Goal: Task Accomplishment & Management: Manage account settings

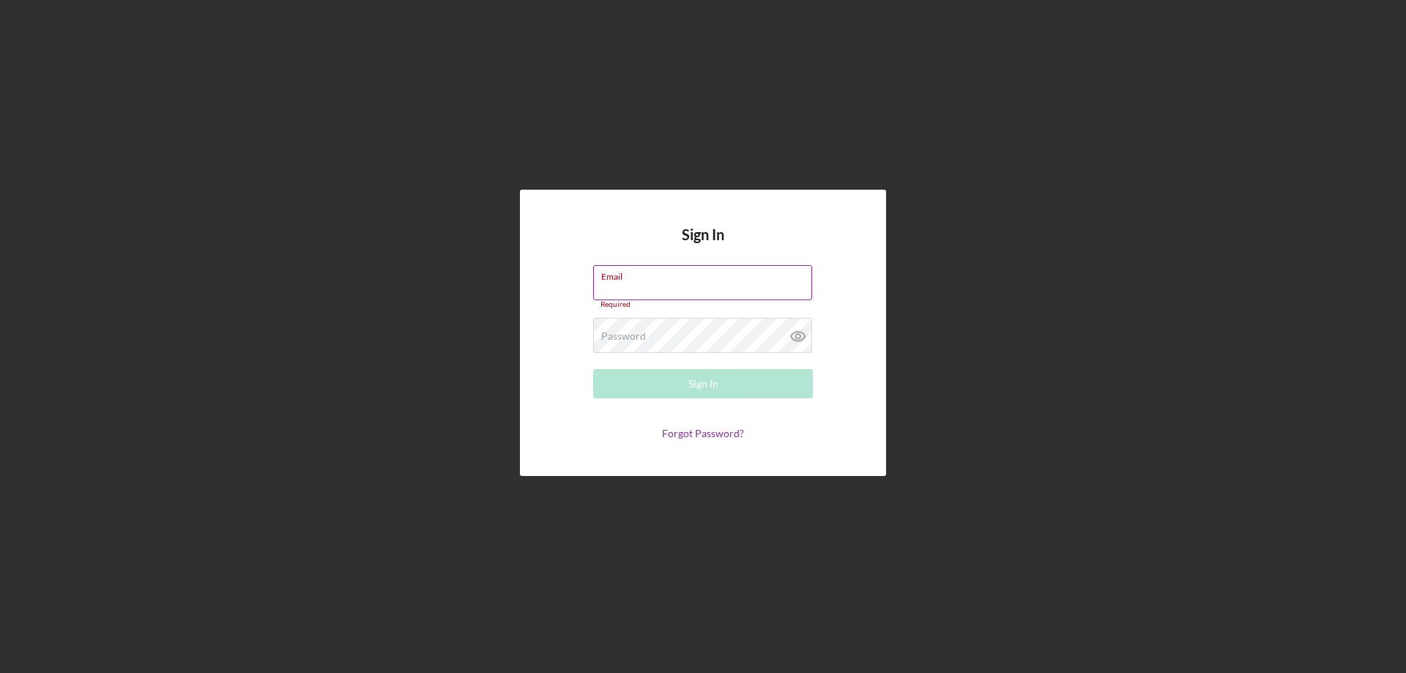
drag, startPoint x: 610, startPoint y: 275, endPoint x: 809, endPoint y: 288, distance: 198.9
click at [809, 288] on input "Email" at bounding box center [702, 282] width 219 height 35
type input "[EMAIL_ADDRESS][DOMAIN_NAME]"
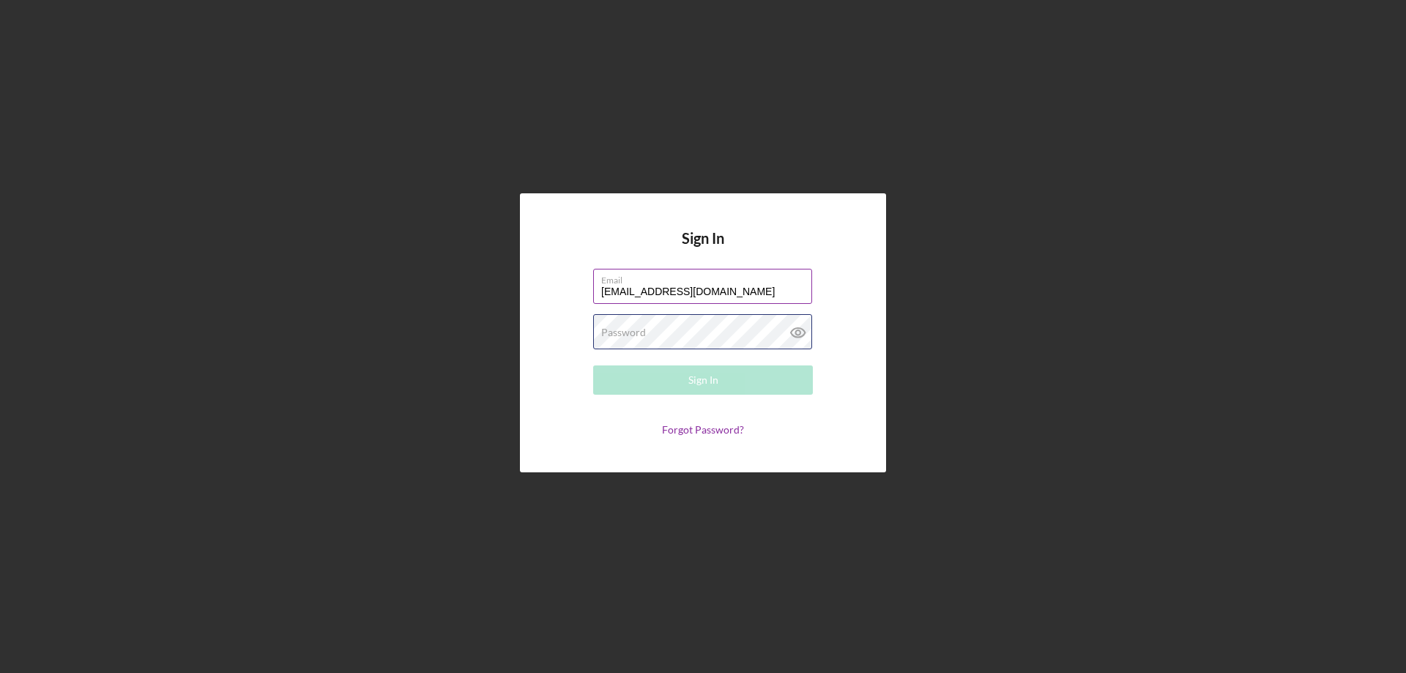
click at [659, 331] on div "Password Required" at bounding box center [703, 332] width 220 height 37
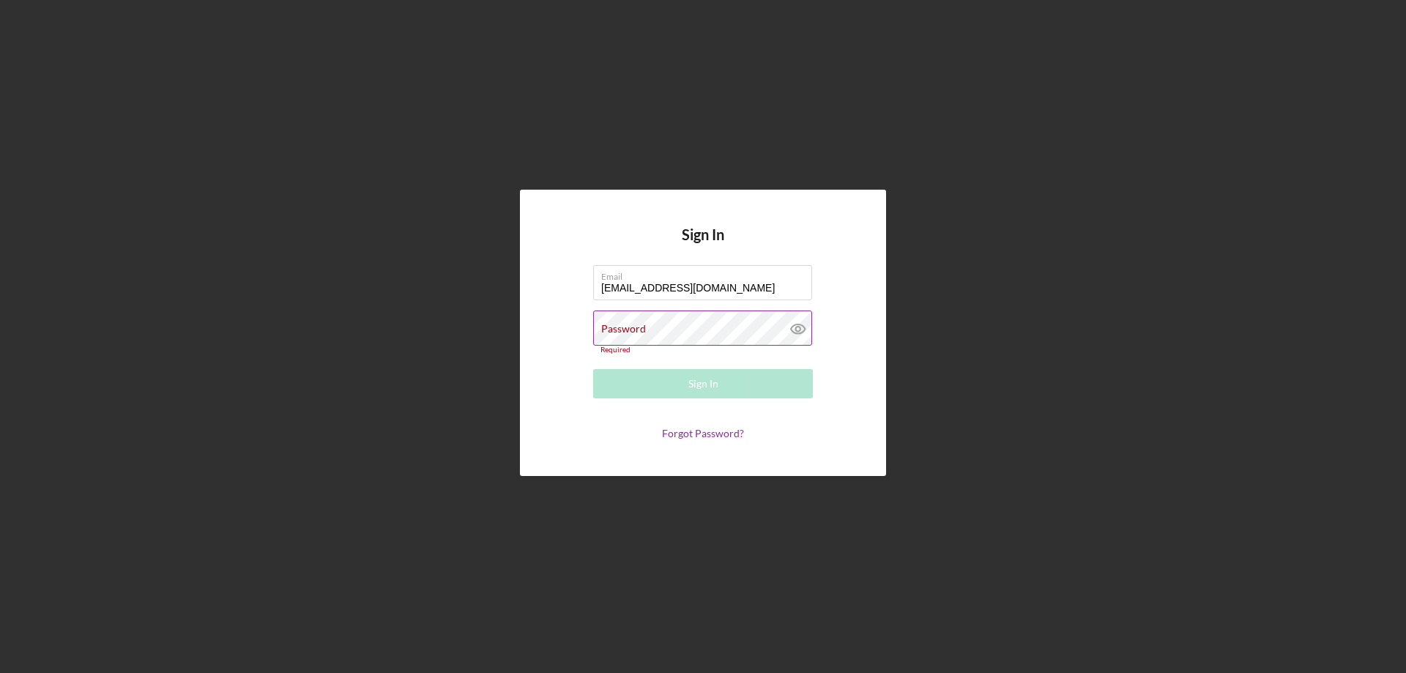
drag, startPoint x: 650, startPoint y: 326, endPoint x: 605, endPoint y: 325, distance: 45.4
click at [615, 331] on label "Password" at bounding box center [623, 329] width 45 height 12
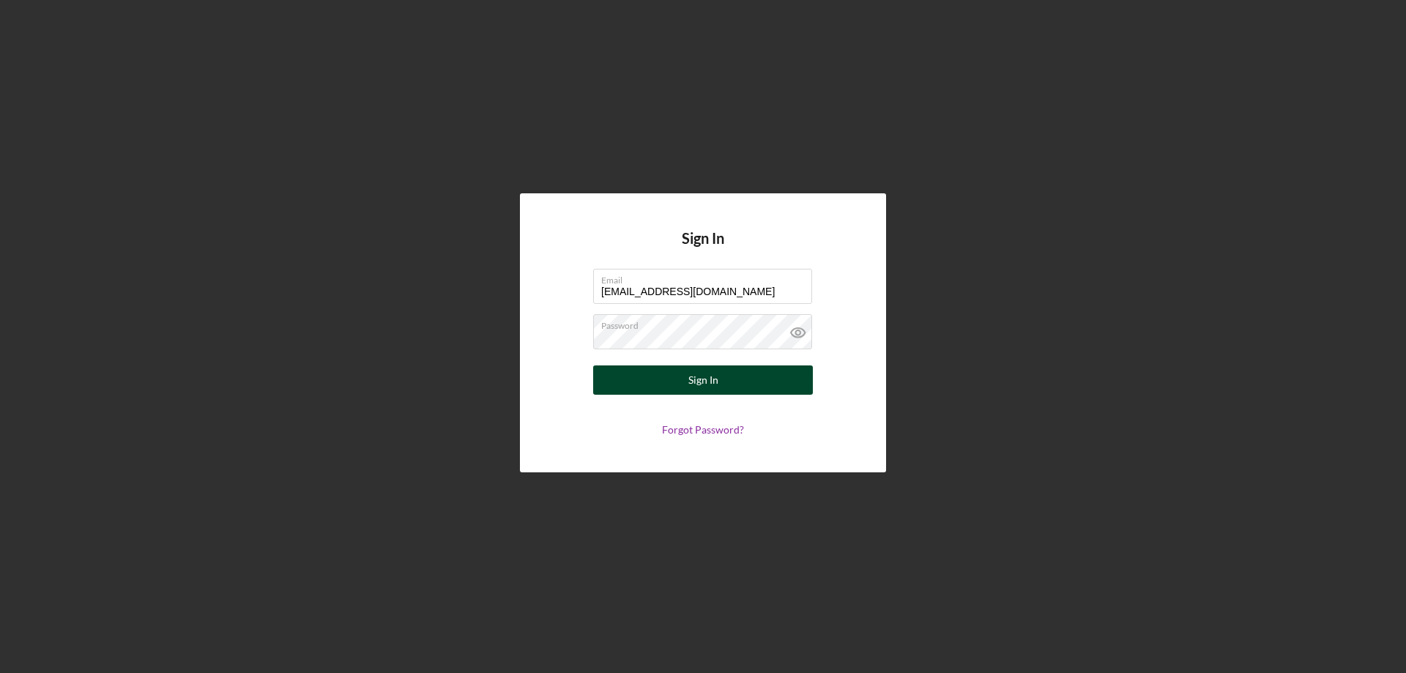
click at [747, 382] on button "Sign In" at bounding box center [703, 379] width 220 height 29
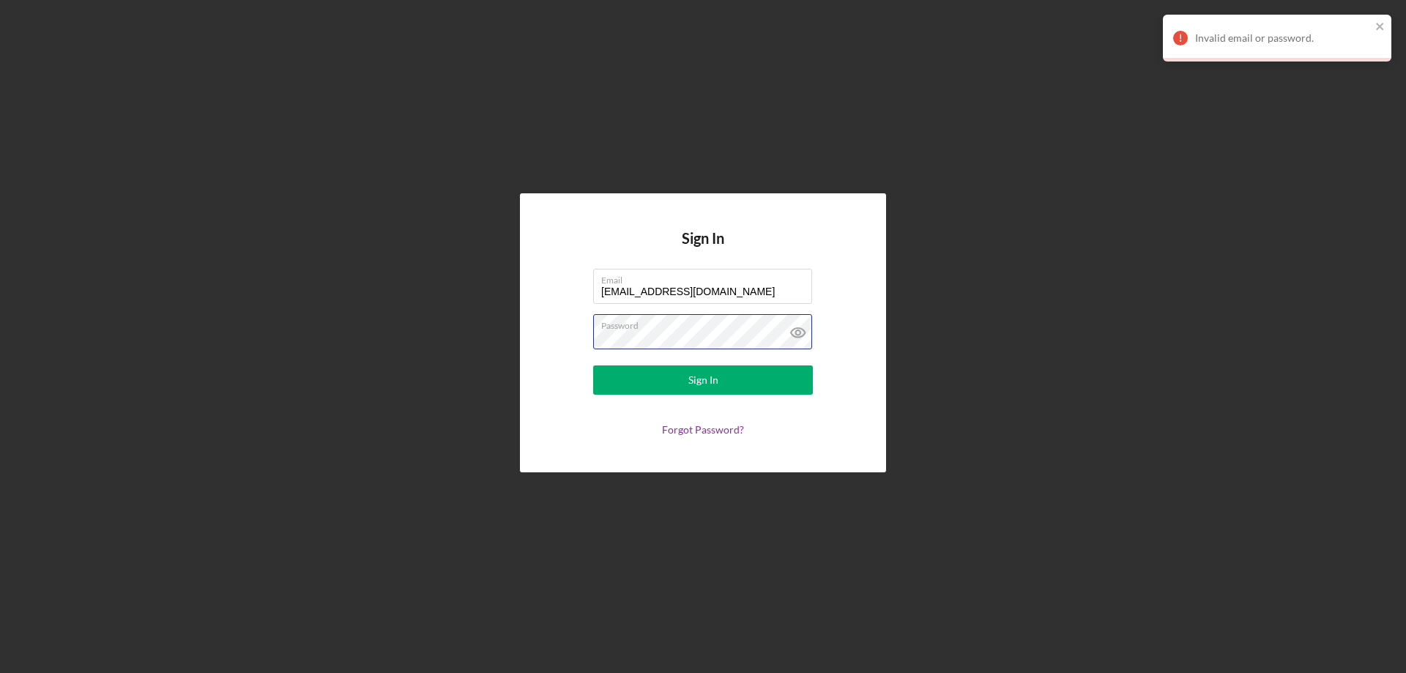
click at [593, 365] on button "Sign In" at bounding box center [703, 379] width 220 height 29
click at [799, 333] on icon at bounding box center [798, 332] width 37 height 37
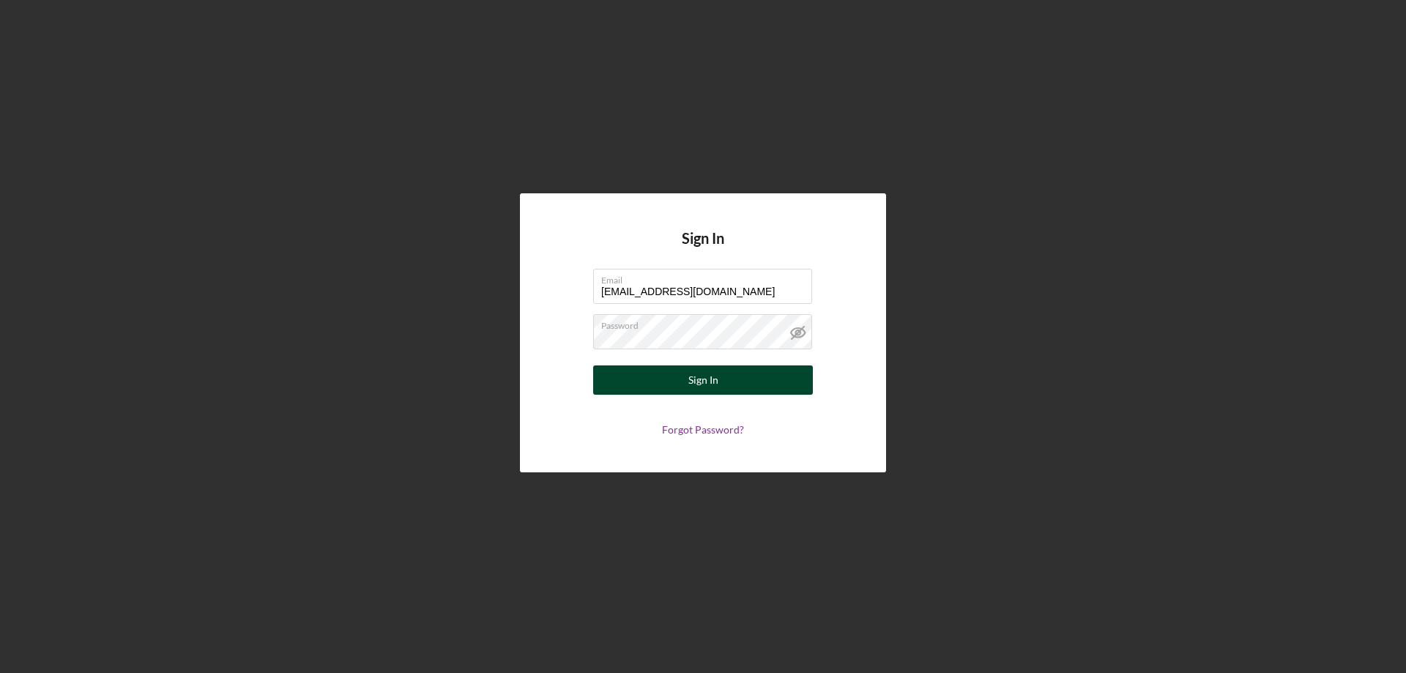
click at [692, 371] on div "Sign In" at bounding box center [703, 379] width 30 height 29
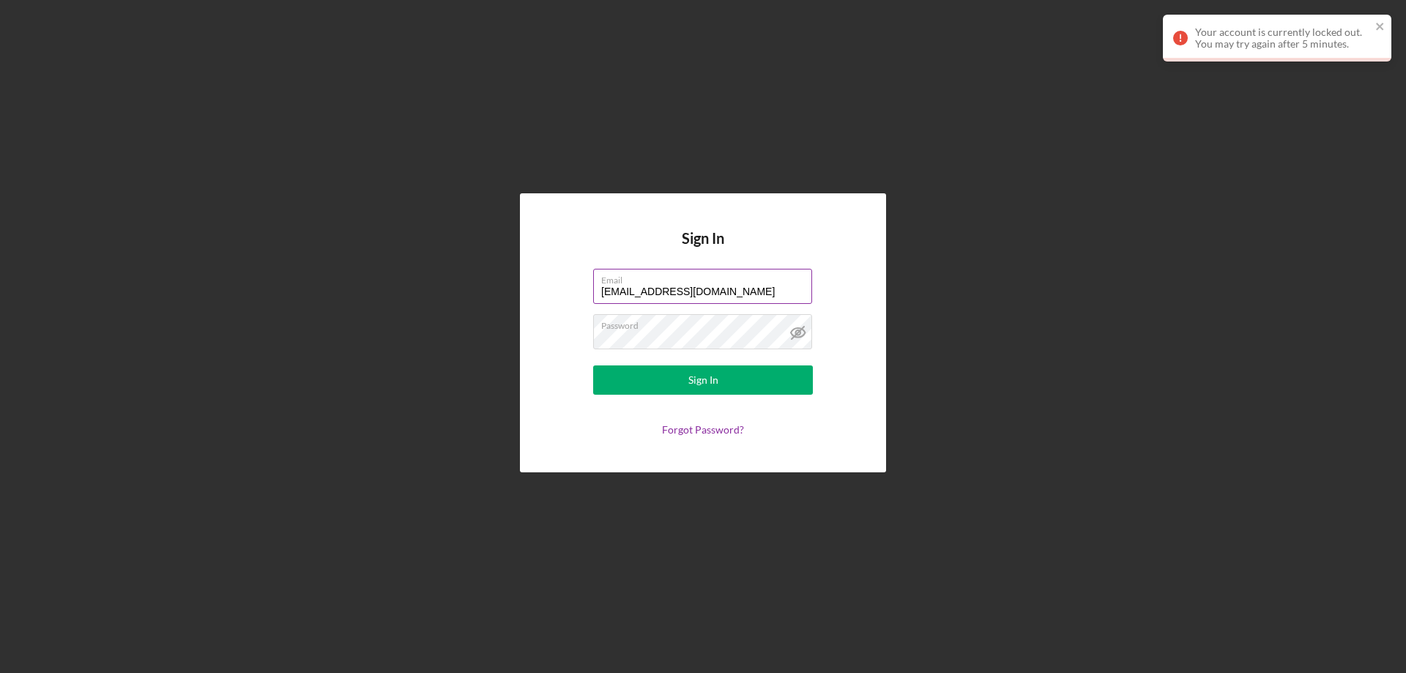
click at [763, 285] on div "Email [EMAIL_ADDRESS][DOMAIN_NAME]" at bounding box center [703, 287] width 220 height 37
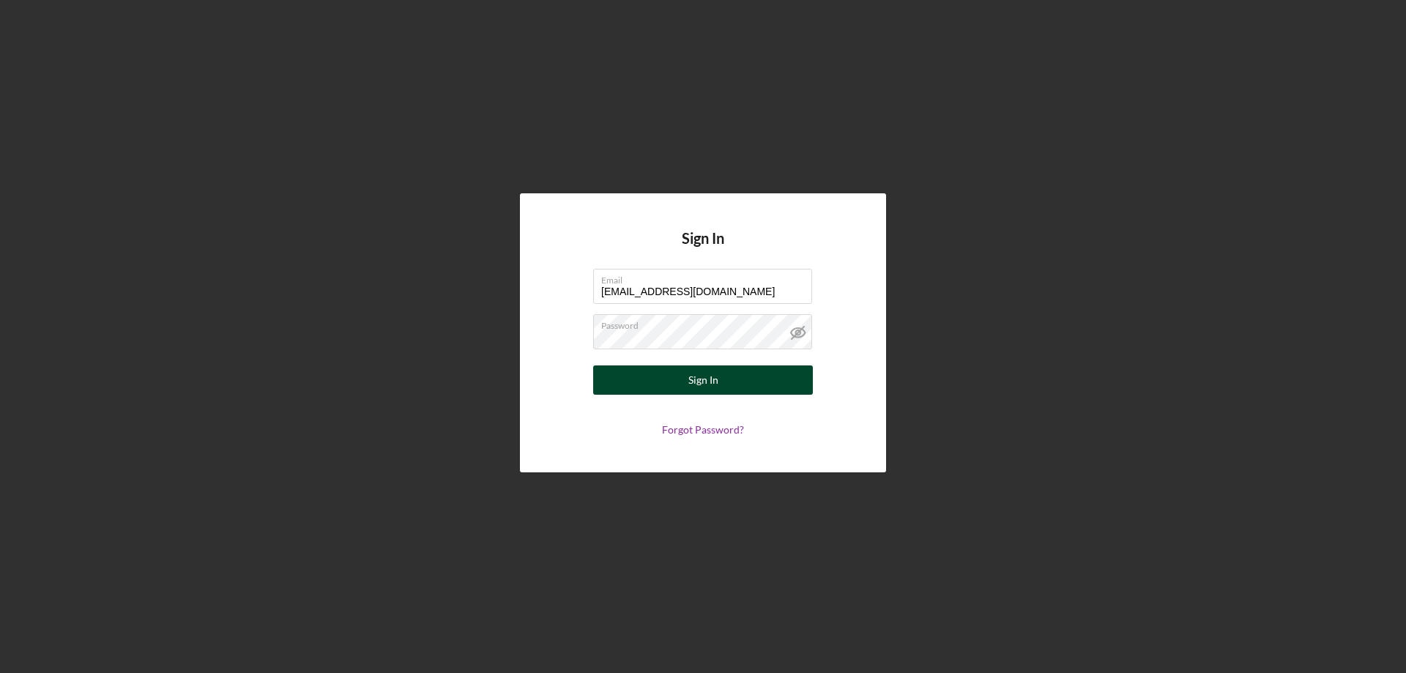
click at [699, 369] on div "Sign In" at bounding box center [703, 379] width 30 height 29
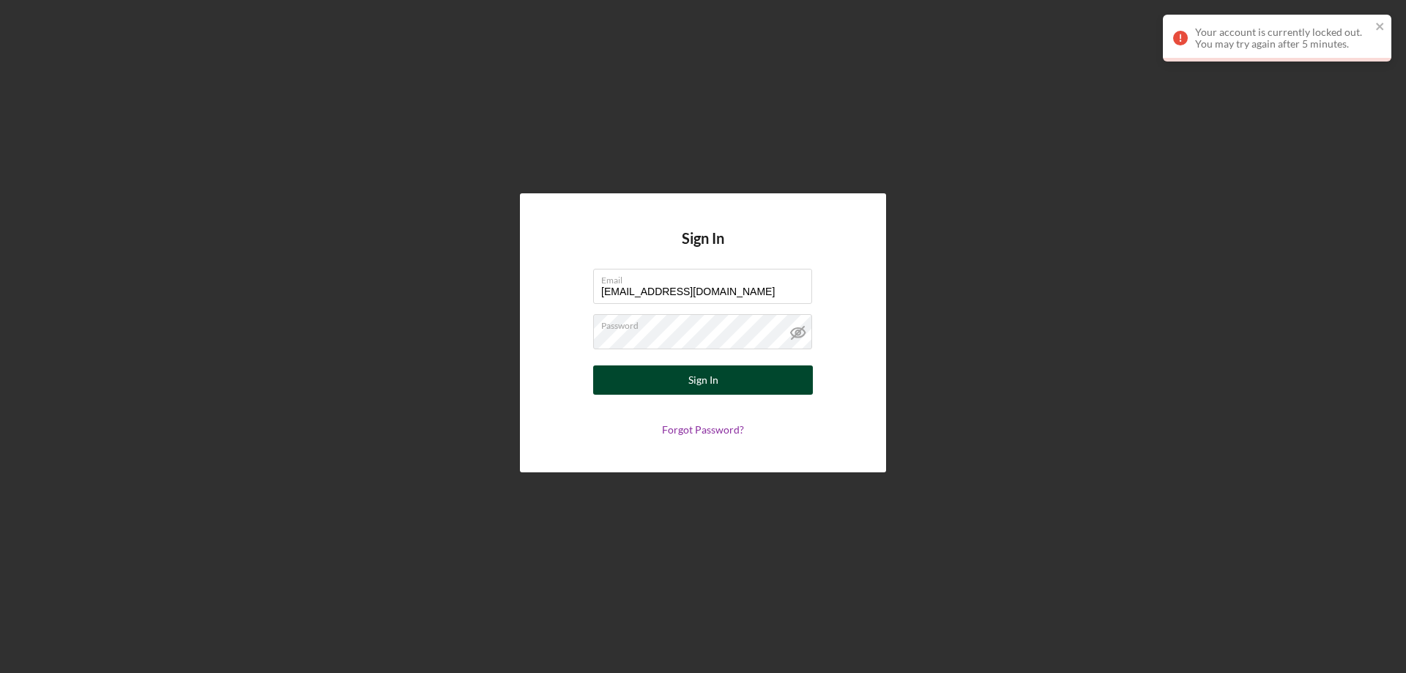
click at [688, 379] on button "Sign In" at bounding box center [703, 379] width 220 height 29
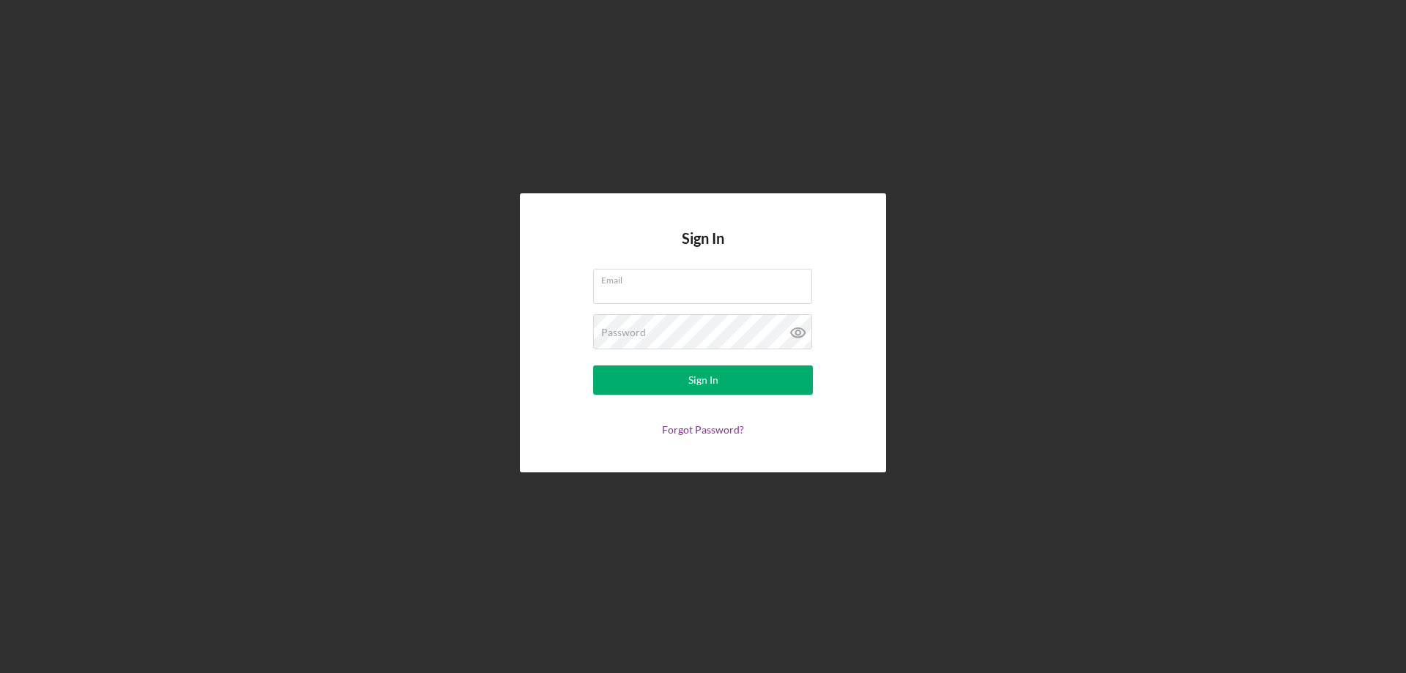
drag, startPoint x: 620, startPoint y: 291, endPoint x: 978, endPoint y: 283, distance: 357.5
click at [981, 283] on div "Sign In Email Password Sign In Forgot Password?" at bounding box center [702, 333] width 1391 height 666
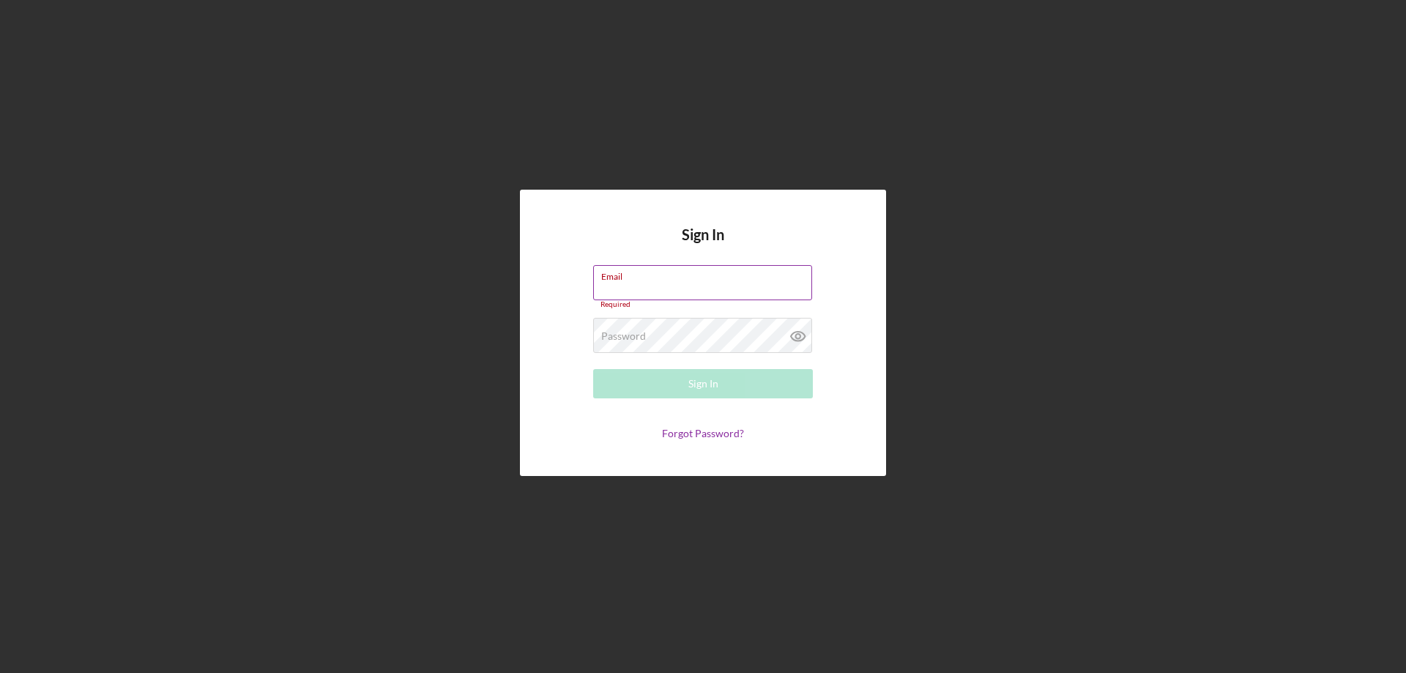
click at [634, 287] on input "Email" at bounding box center [702, 282] width 219 height 35
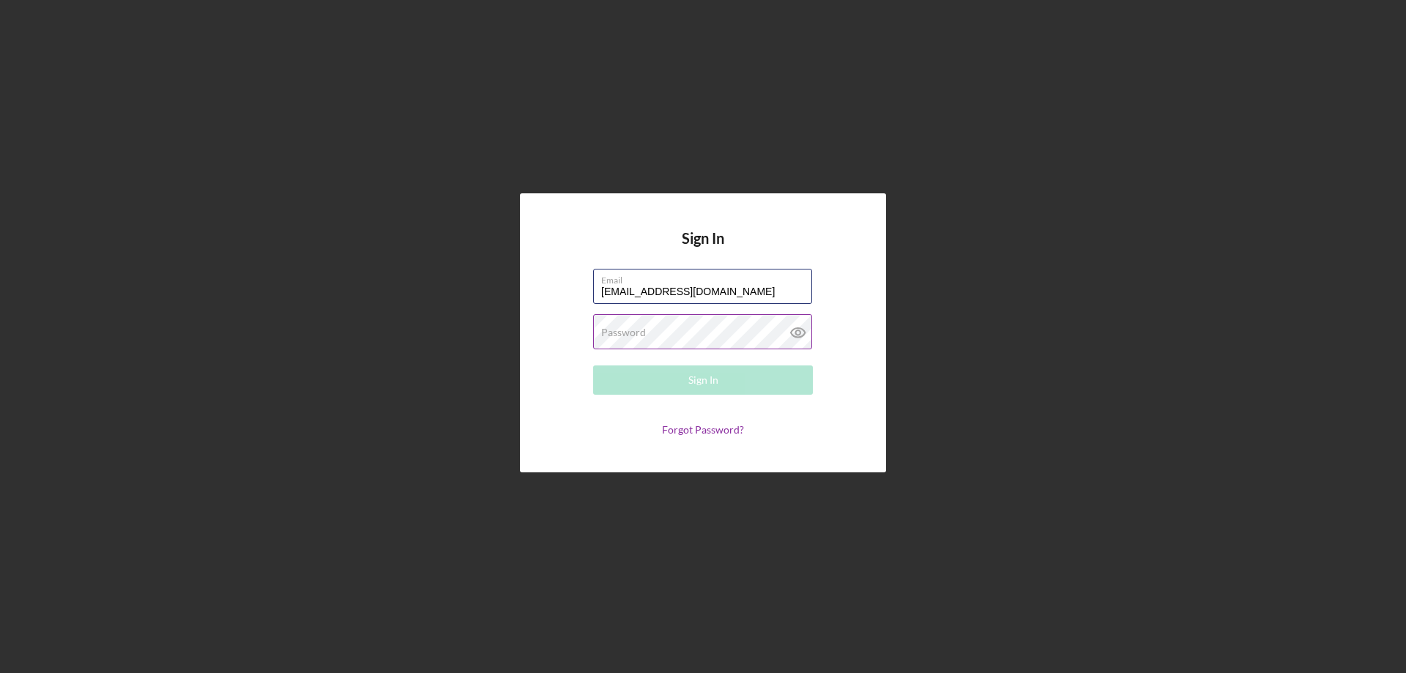
type input "[EMAIL_ADDRESS][DOMAIN_NAME]"
click at [641, 334] on label "Password" at bounding box center [623, 333] width 45 height 12
click at [803, 332] on icon at bounding box center [798, 332] width 37 height 37
click at [765, 376] on button "Sign In" at bounding box center [703, 379] width 220 height 29
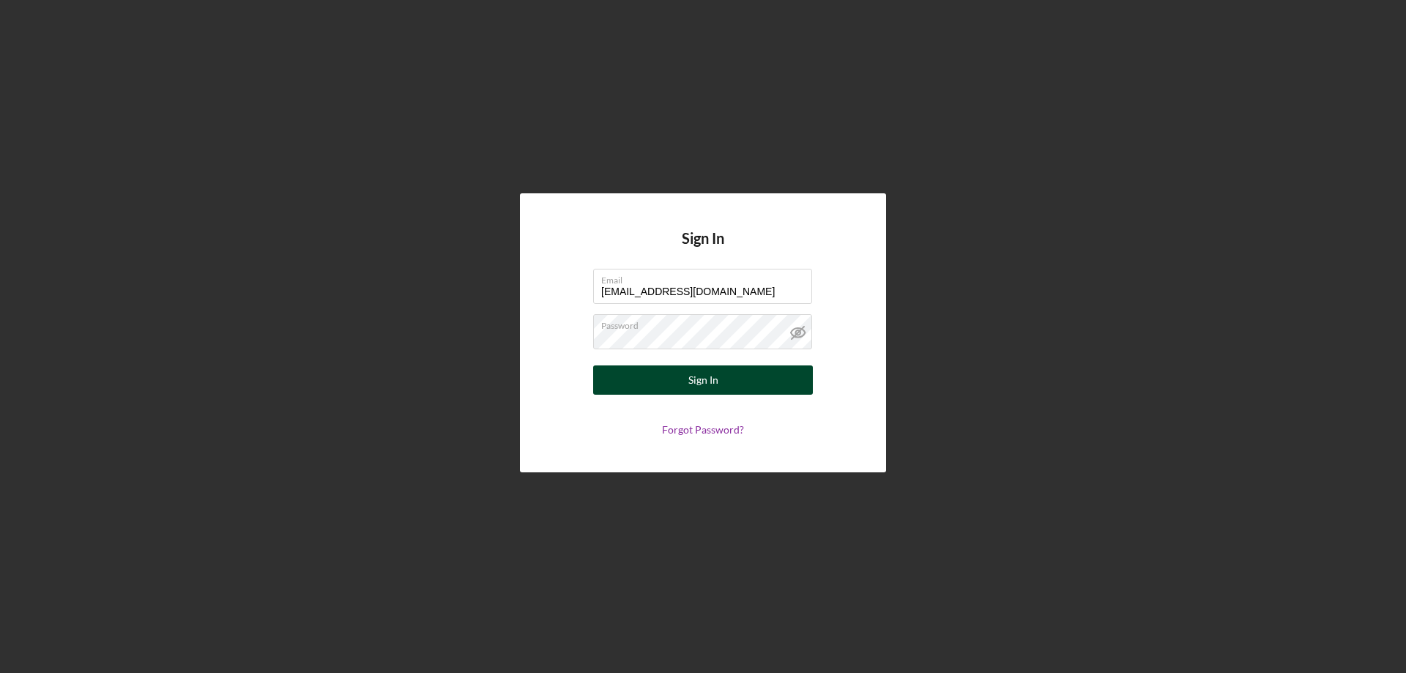
click at [762, 376] on button "Sign In" at bounding box center [703, 379] width 220 height 29
click at [741, 380] on button "Sign In" at bounding box center [703, 379] width 220 height 29
click at [1241, 174] on div "Sign In Email roilancabrera131@gmail.com Password Sign In Forgot Password?" at bounding box center [702, 333] width 1391 height 666
